Goal: Transaction & Acquisition: Register for event/course

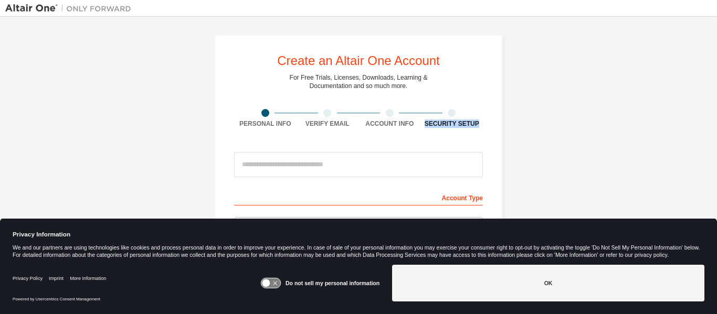
drag, startPoint x: 711, startPoint y: 113, endPoint x: 702, endPoint y: 171, distance: 58.4
click at [702, 171] on div "Create an Altair One Account For Free Trials, Licenses, Downloads, Learning & D…" at bounding box center [358, 150] width 717 height 267
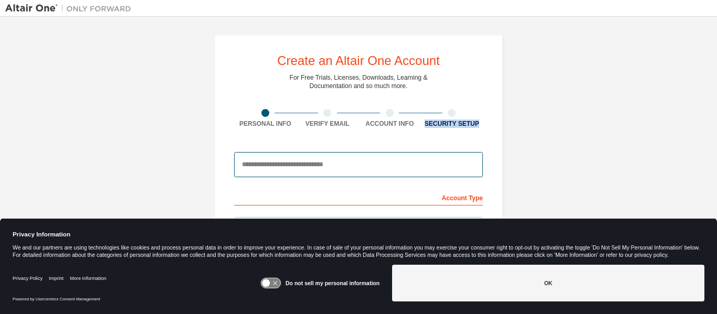
click at [369, 171] on input "email" at bounding box center [358, 164] width 249 height 25
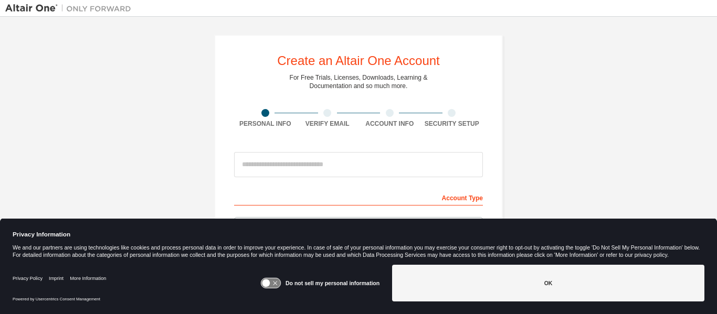
click at [540, 178] on div "Create an Altair One Account For Free Trials, Licenses, Downloads, Learning & D…" at bounding box center [358, 300] width 706 height 556
click at [460, 197] on div "Account Type" at bounding box center [358, 197] width 249 height 17
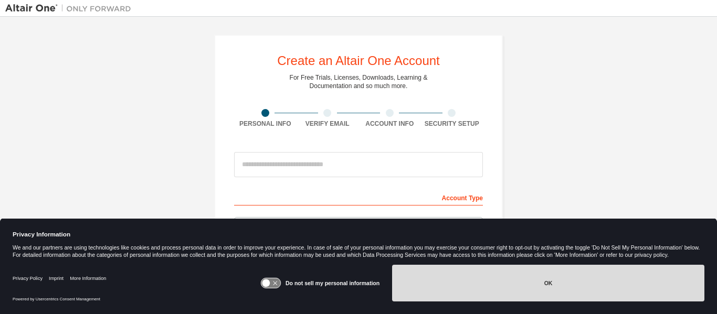
click at [545, 281] on button "OK" at bounding box center [548, 283] width 312 height 37
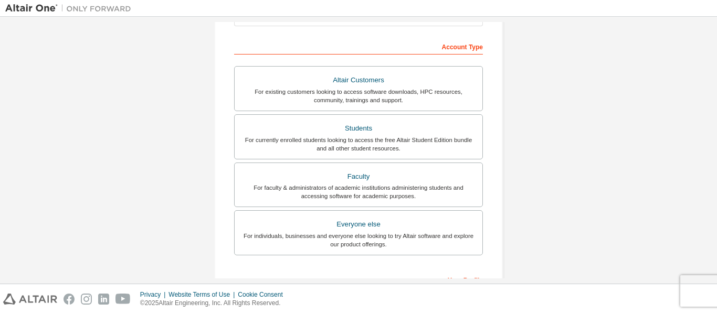
scroll to position [153, 0]
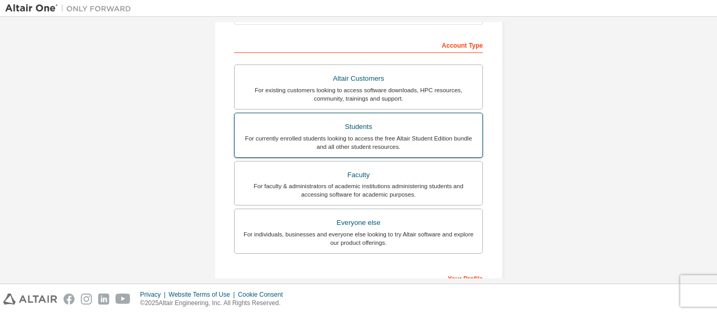
click at [356, 135] on div "For currently enrolled students looking to access the free Altair Student Editi…" at bounding box center [358, 142] width 235 height 17
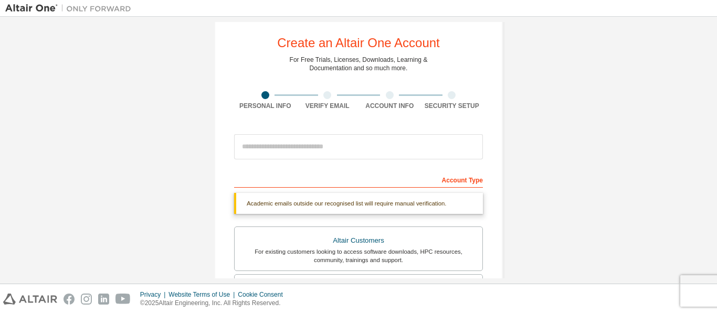
scroll to position [15, 0]
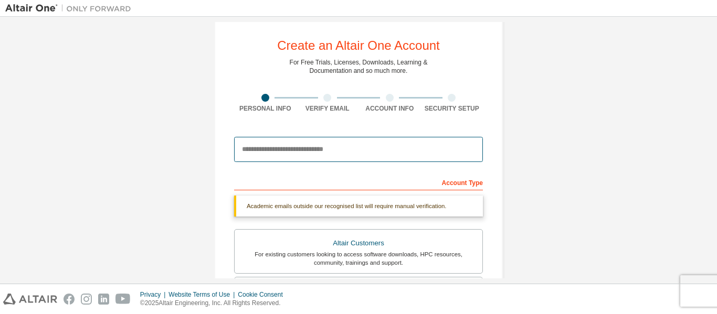
click at [281, 149] on input "email" at bounding box center [358, 149] width 249 height 25
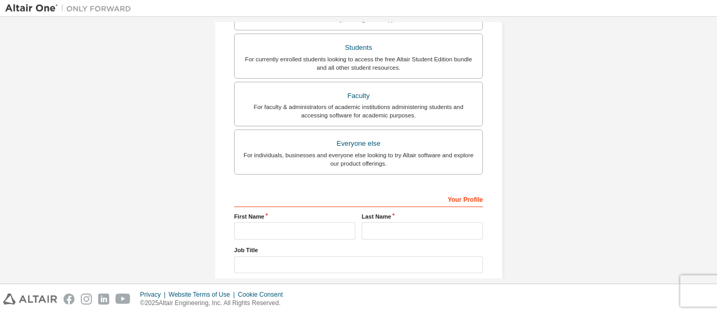
scroll to position [233, 0]
type input "**********"
click at [257, 226] on input "text" at bounding box center [294, 229] width 121 height 17
type input "********"
type input "****"
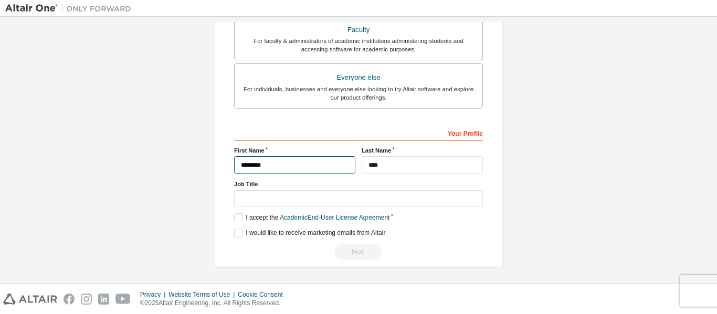
scroll to position [299, 0]
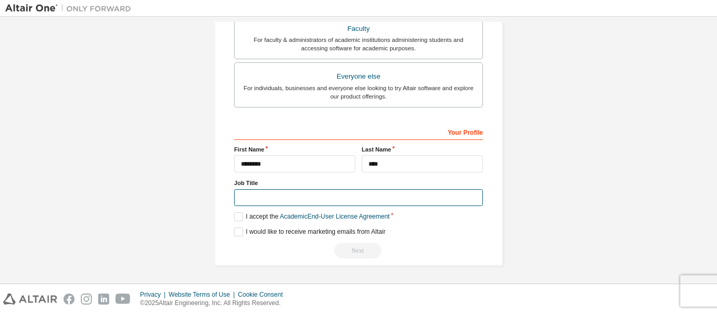
click at [245, 199] on input "text" at bounding box center [358, 197] width 249 height 17
type input "*******"
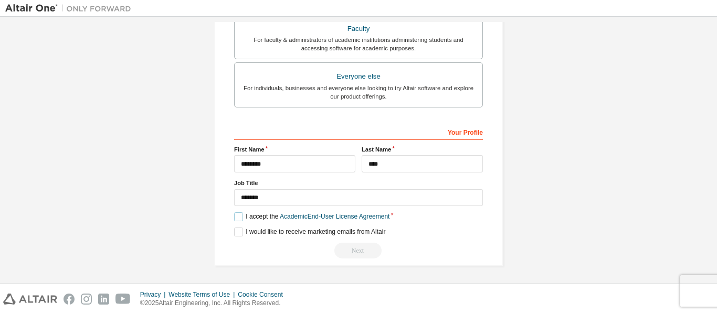
click at [234, 219] on label "I accept the Academic End-User License Agreement" at bounding box center [311, 216] width 155 height 9
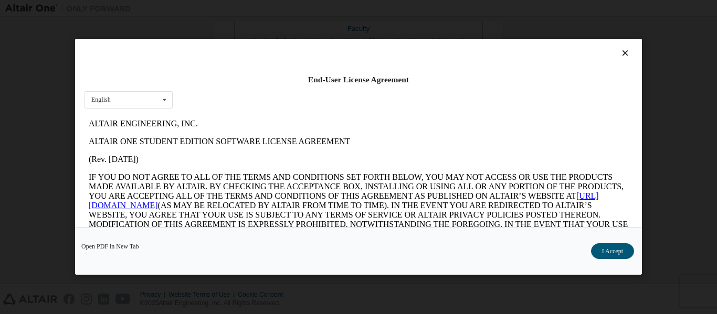
scroll to position [0, 0]
click at [607, 252] on button "I Accept" at bounding box center [612, 252] width 43 height 16
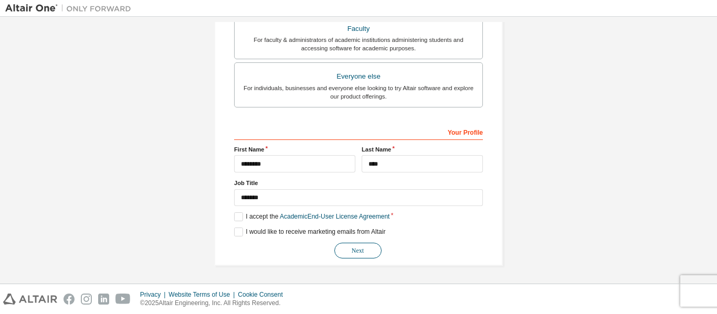
click at [358, 249] on button "Next" at bounding box center [357, 251] width 47 height 16
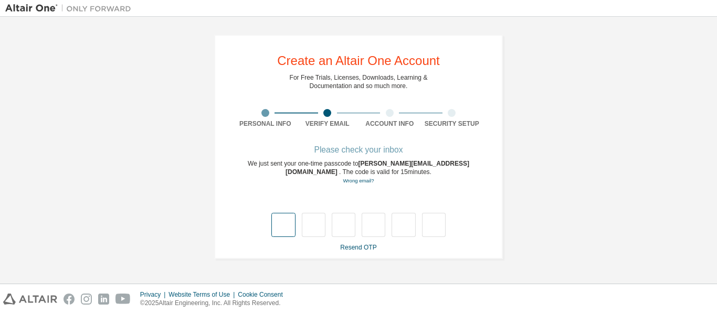
type input "*"
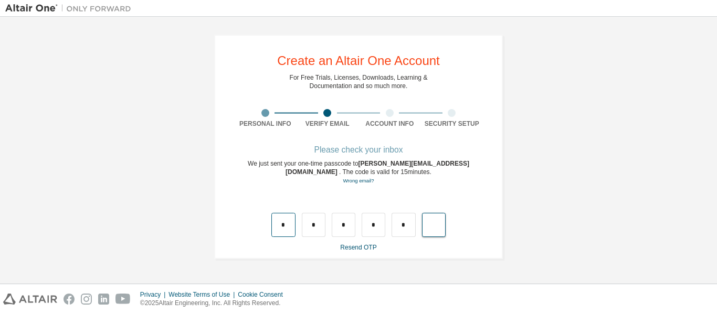
type input "*"
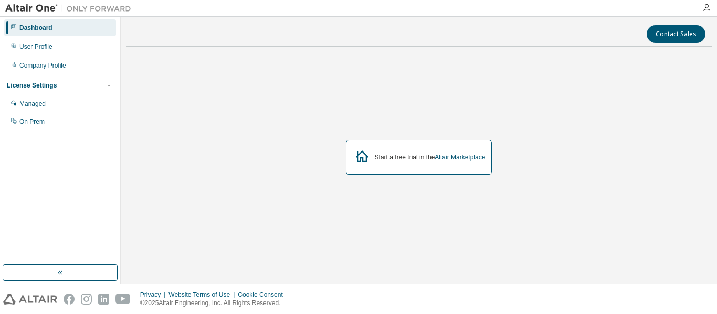
click at [31, 8] on img at bounding box center [70, 8] width 131 height 10
click at [40, 27] on div "Dashboard" at bounding box center [35, 28] width 33 height 8
click at [450, 157] on link "Altair Marketplace" at bounding box center [459, 157] width 50 height 7
